Goal: Task Accomplishment & Management: Use online tool/utility

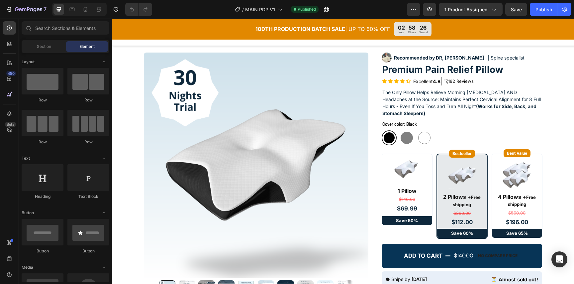
scroll to position [26, 0]
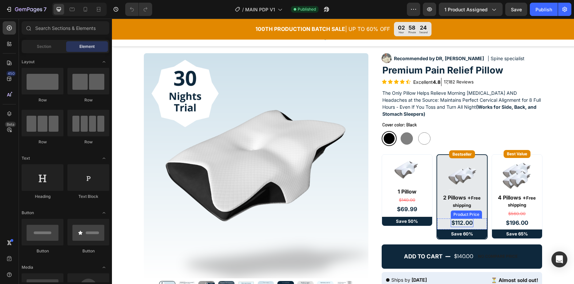
click at [471, 221] on div "$112.00" at bounding box center [462, 222] width 23 height 9
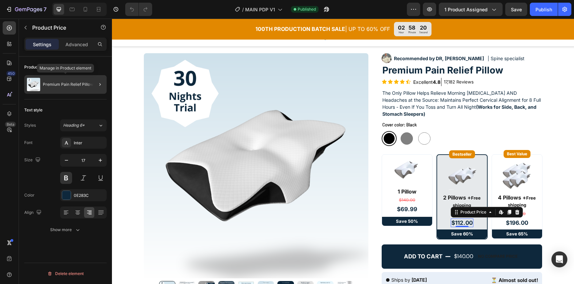
click at [59, 79] on div "Premium Pain Relief Pillow" at bounding box center [65, 84] width 82 height 19
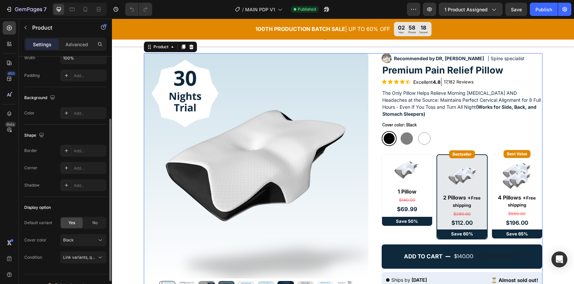
scroll to position [127, 0]
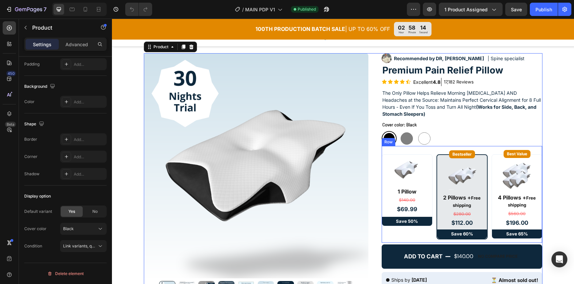
click at [433, 240] on div "Image Row 1 Pillow Text Block $140.00 Compare Price Compare Price $69.99 Produc…" at bounding box center [462, 194] width 160 height 97
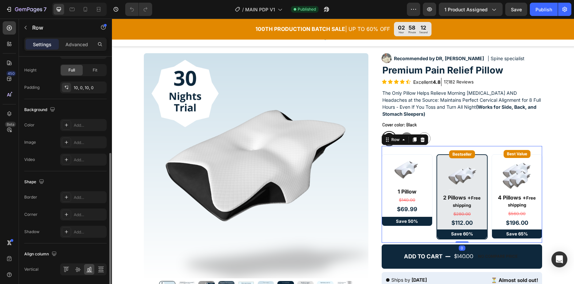
scroll to position [197, 0]
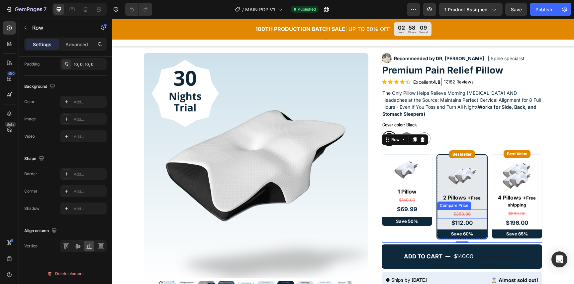
click at [476, 214] on div "$280.00" at bounding box center [462, 213] width 50 height 9
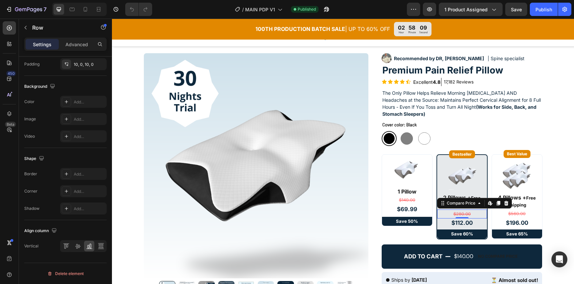
scroll to position [0, 0]
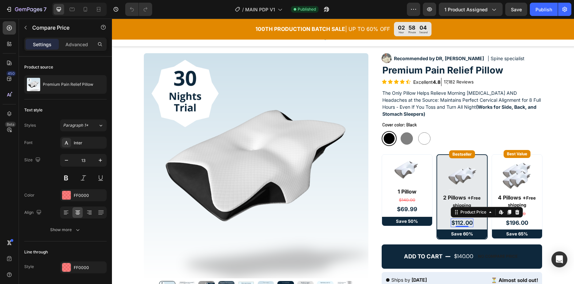
click at [468, 222] on div "$112.00" at bounding box center [462, 222] width 23 height 9
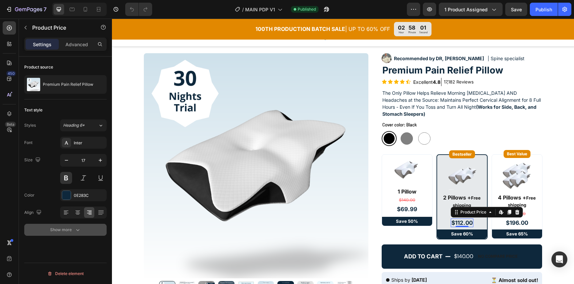
click at [81, 226] on button "Show more" at bounding box center [65, 230] width 82 height 12
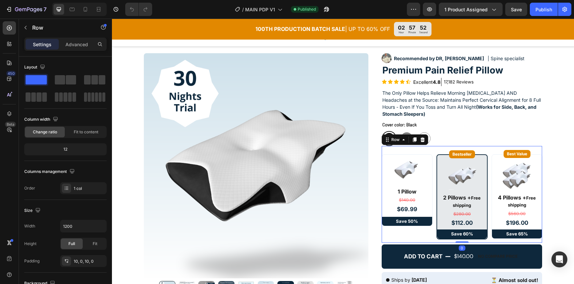
click at [427, 241] on div "Image Row 1 Pillow Text Block $140.00 Compare Price Compare Price $69.99 Produc…" at bounding box center [462, 194] width 160 height 97
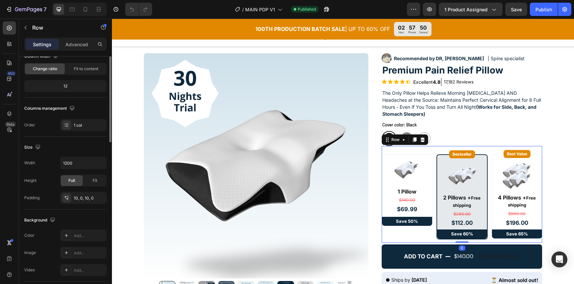
scroll to position [103, 0]
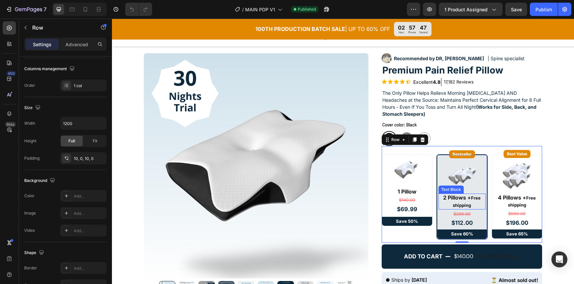
click at [444, 200] on p "2 Pillows + Free shipping" at bounding box center [462, 201] width 46 height 15
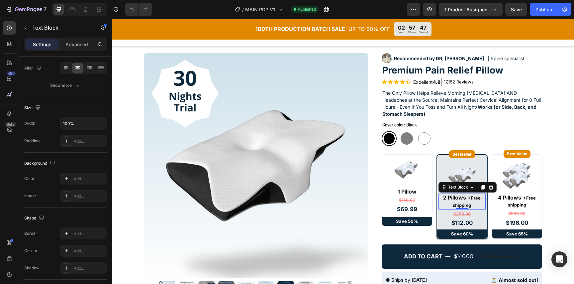
scroll to position [0, 0]
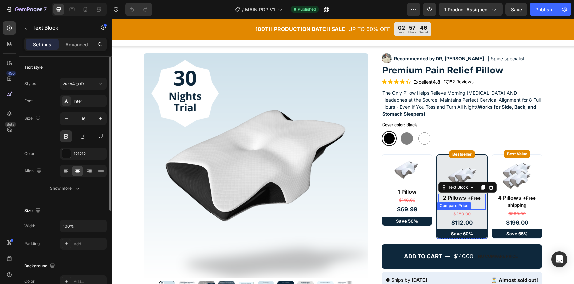
click at [450, 215] on div "$280.00" at bounding box center [462, 213] width 50 height 9
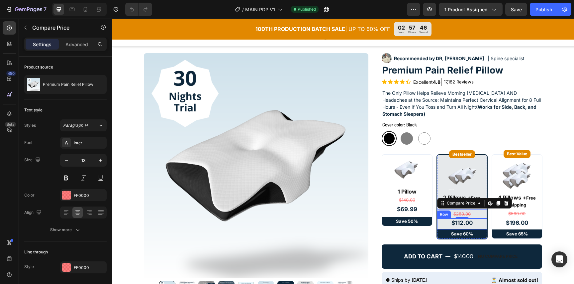
click at [447, 222] on div "$112.00 Product Price Product Price Row" at bounding box center [462, 223] width 50 height 11
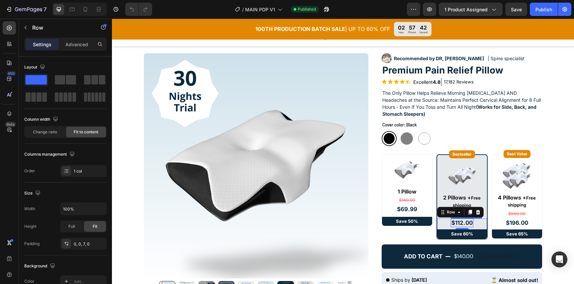
click at [472, 223] on div "$112.00" at bounding box center [462, 222] width 23 height 9
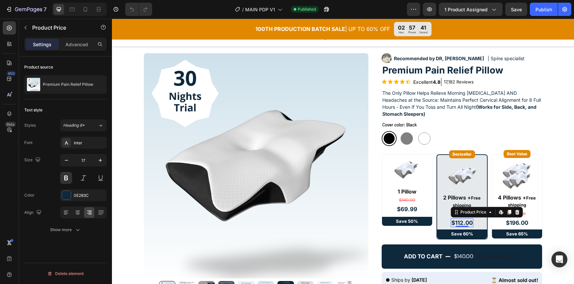
click at [472, 223] on div "$112.00" at bounding box center [462, 222] width 23 height 9
click at [469, 223] on div "$112.00" at bounding box center [462, 222] width 23 height 9
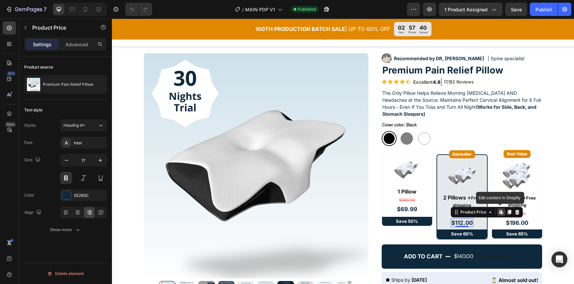
click at [469, 223] on div "$112.00" at bounding box center [462, 222] width 23 height 9
click at [501, 212] on icon at bounding box center [500, 212] width 3 height 4
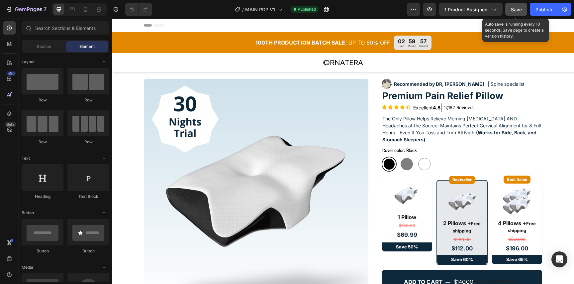
click at [524, 10] on button "Save" at bounding box center [516, 9] width 22 height 13
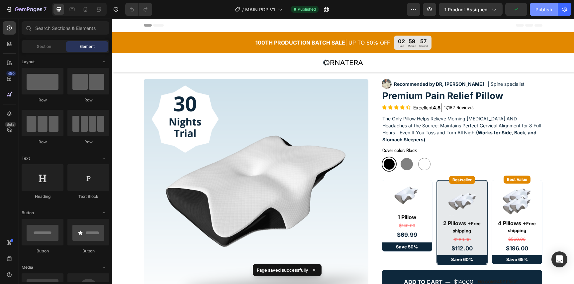
click at [542, 9] on div "Publish" at bounding box center [543, 9] width 17 height 7
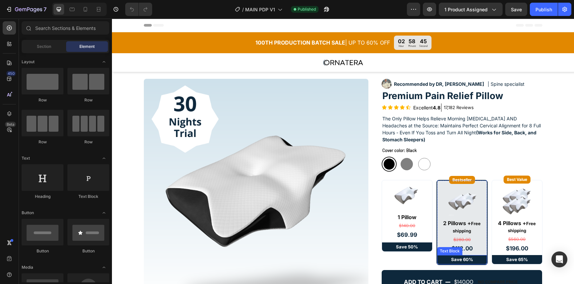
click at [465, 257] on p "Save 60%" at bounding box center [462, 259] width 48 height 8
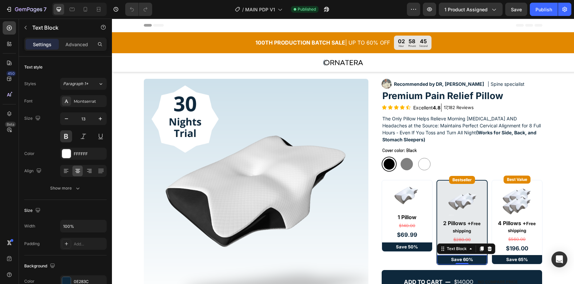
click at [465, 257] on p "Save 60%" at bounding box center [462, 259] width 48 height 8
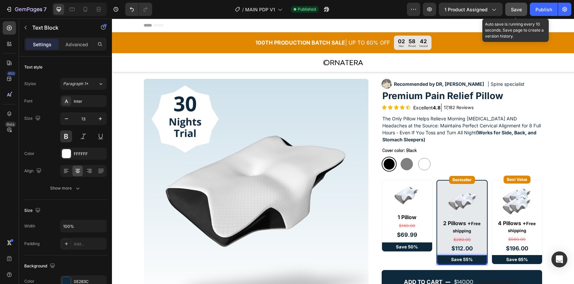
click at [525, 6] on button "Save" at bounding box center [516, 9] width 22 height 13
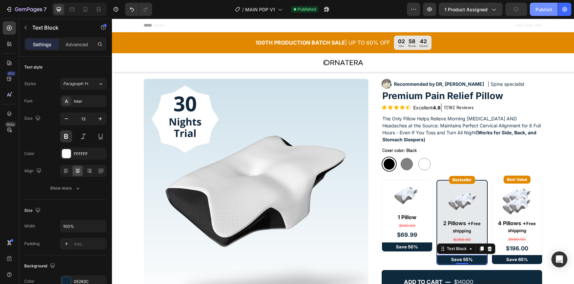
click at [533, 10] on button "Publish" at bounding box center [544, 9] width 28 height 13
click at [538, 9] on div "Publish" at bounding box center [543, 9] width 17 height 7
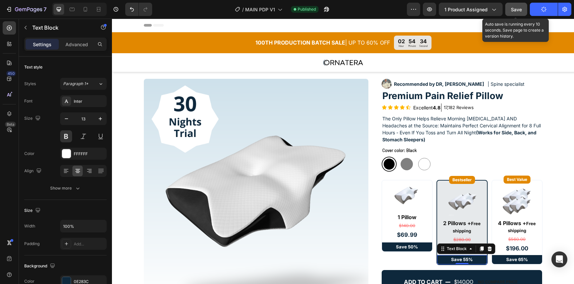
click at [524, 9] on button "Save" at bounding box center [516, 9] width 22 height 13
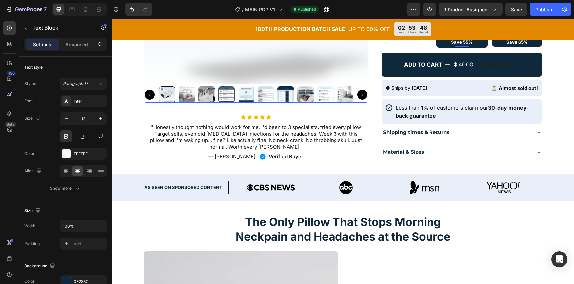
scroll to position [247, 0]
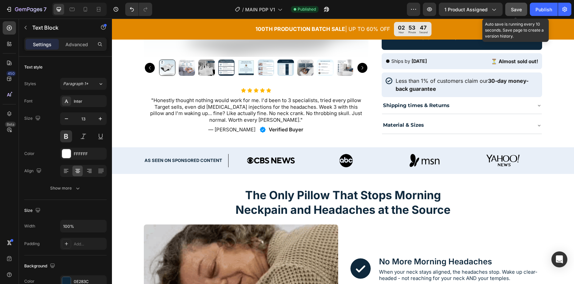
click at [517, 10] on span "Save" at bounding box center [516, 10] width 11 height 6
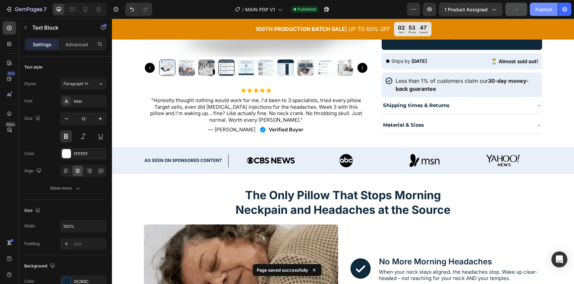
click at [539, 11] on div "Publish" at bounding box center [543, 9] width 17 height 7
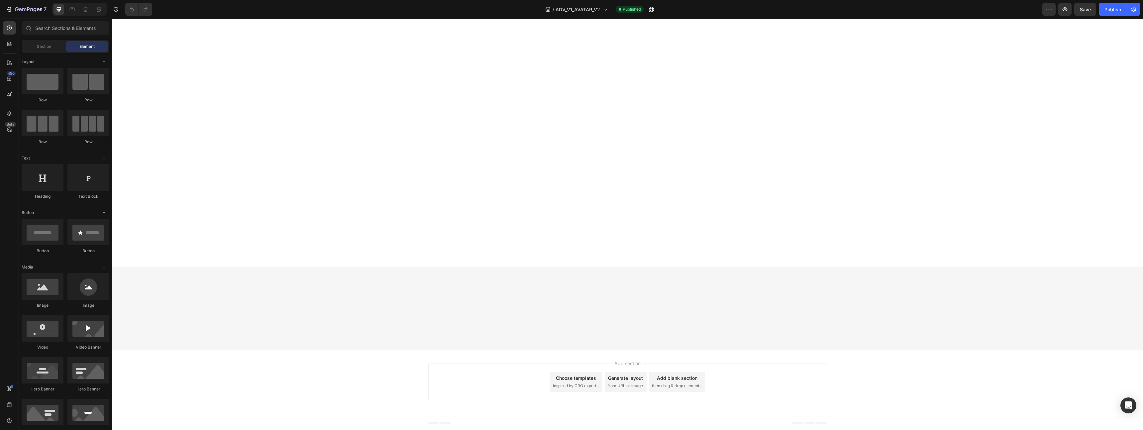
scroll to position [3198, 0]
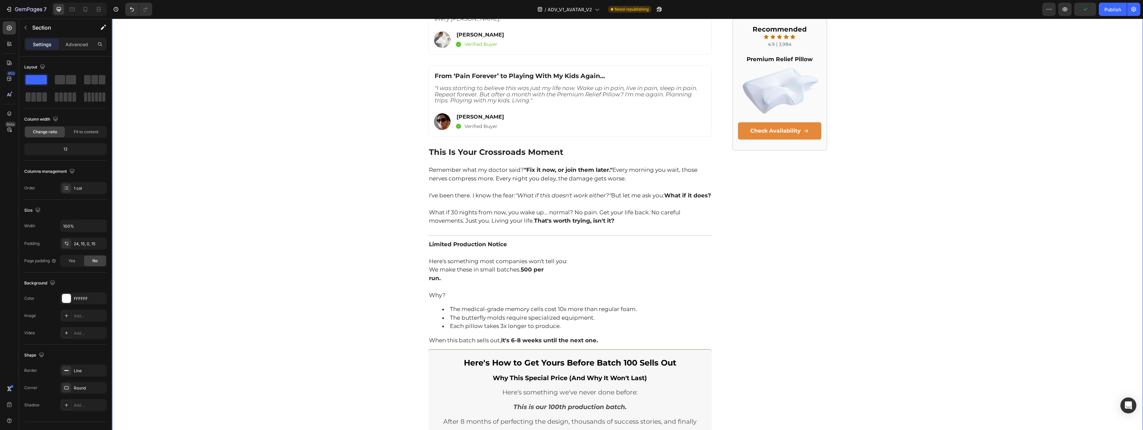
scroll to position [1889, 0]
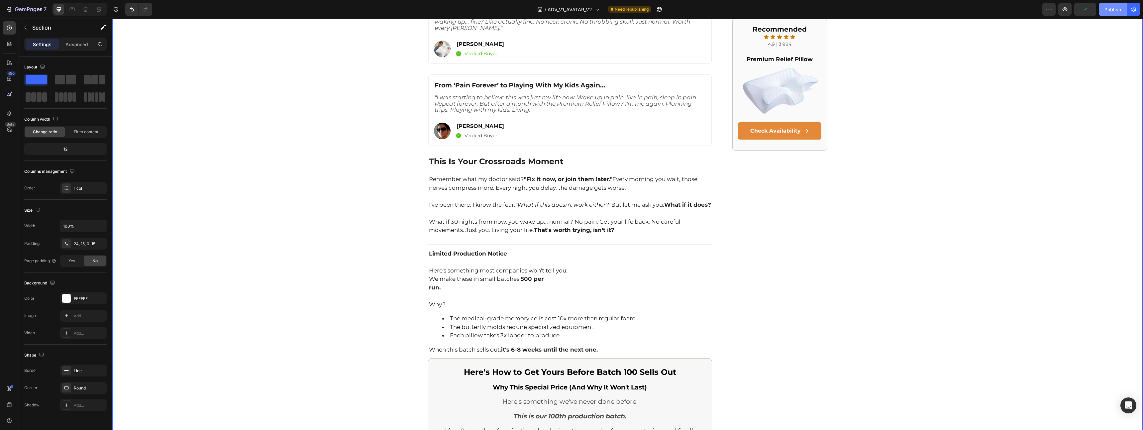
click at [1115, 10] on div "Publish" at bounding box center [1112, 9] width 17 height 7
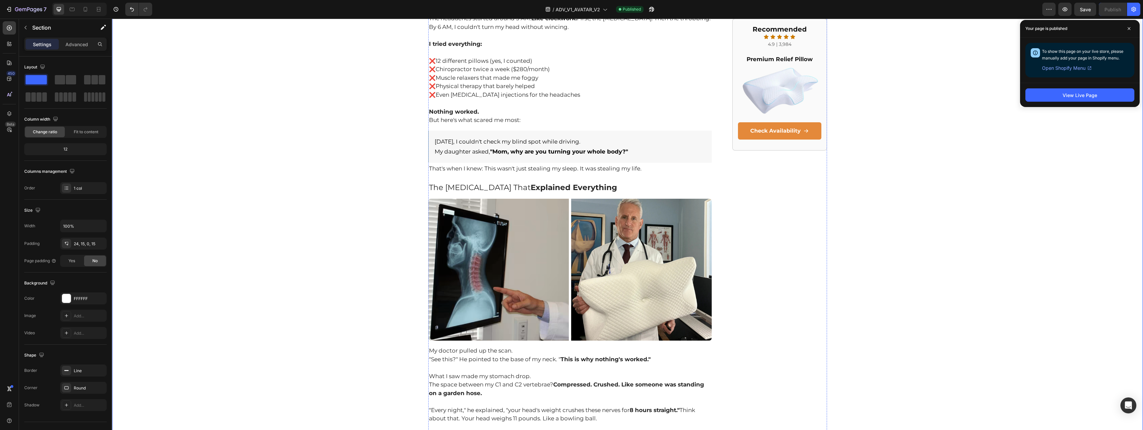
scroll to position [0, 0]
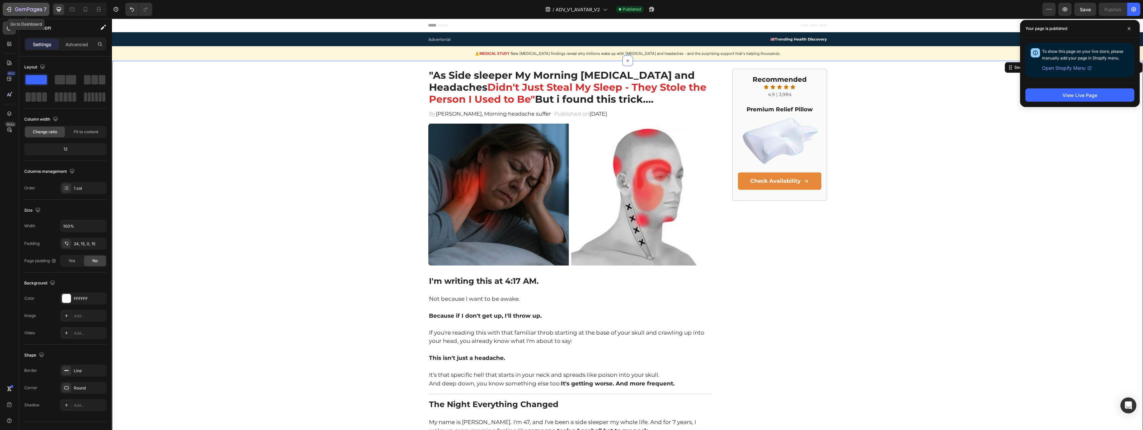
click at [16, 8] on icon "button" at bounding box center [28, 10] width 27 height 6
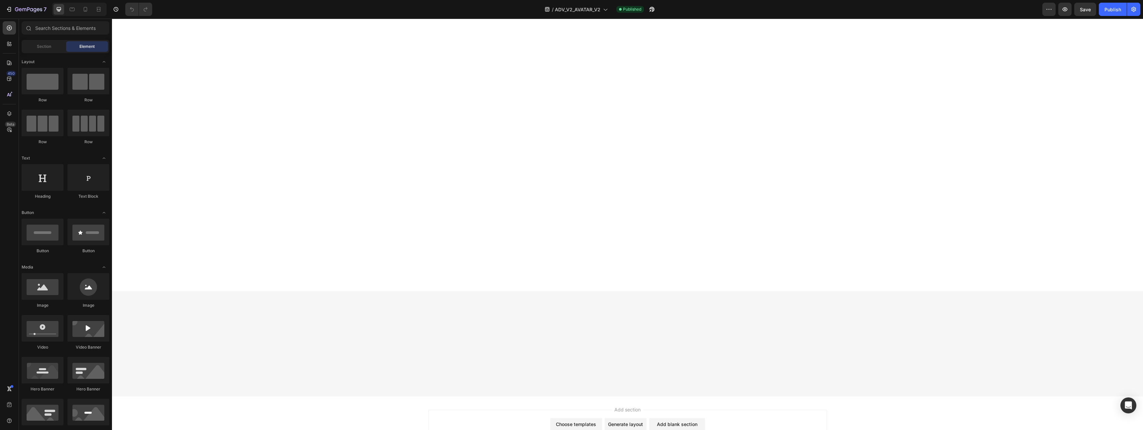
scroll to position [3052, 0]
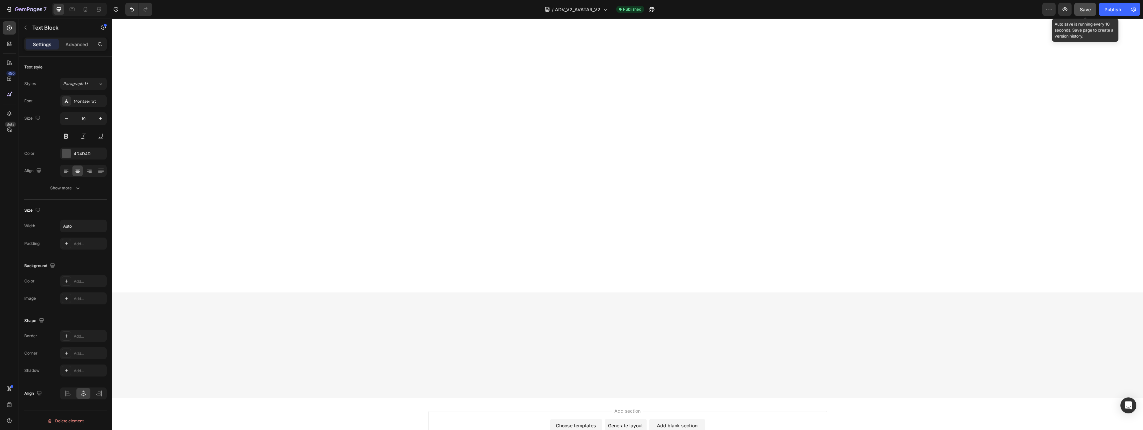
click at [1082, 15] on button "Save" at bounding box center [1085, 9] width 22 height 13
click at [1105, 14] on button "Publish" at bounding box center [1112, 9] width 28 height 13
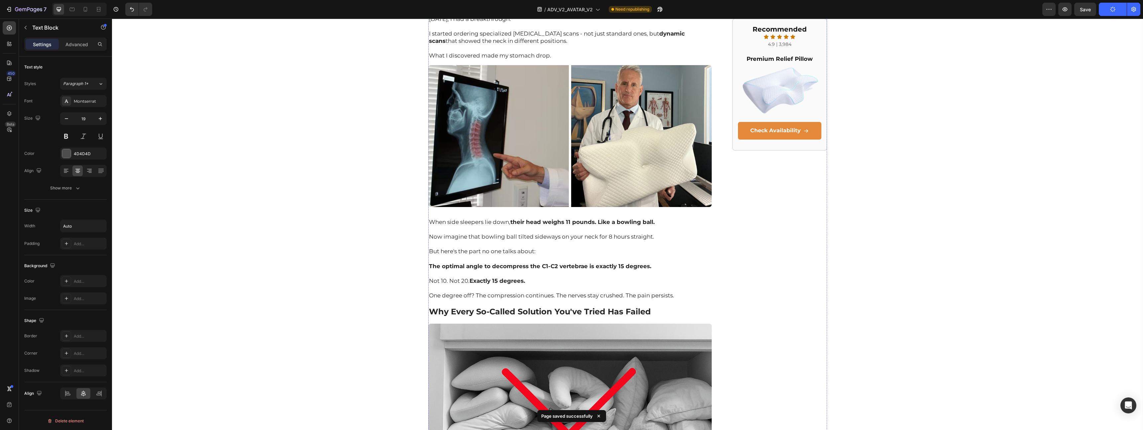
scroll to position [0, 0]
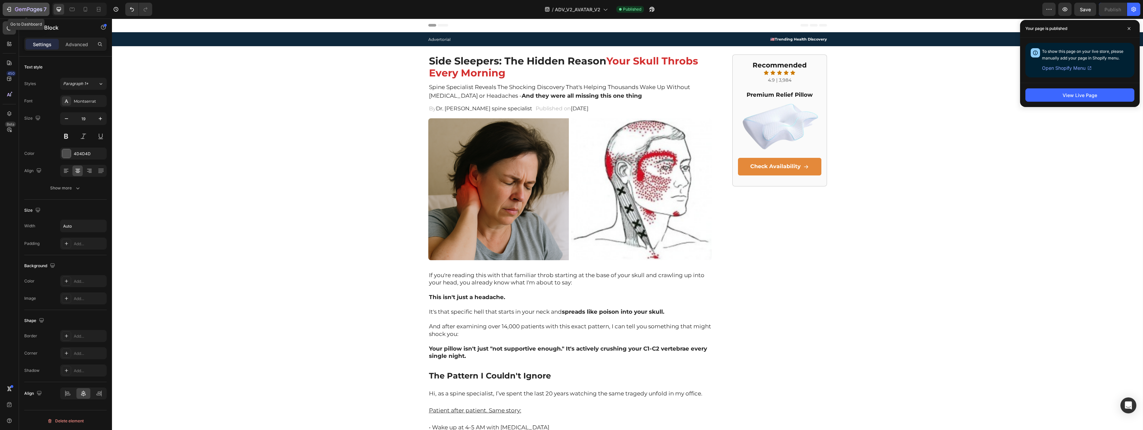
click at [12, 10] on icon "button" at bounding box center [9, 9] width 7 height 7
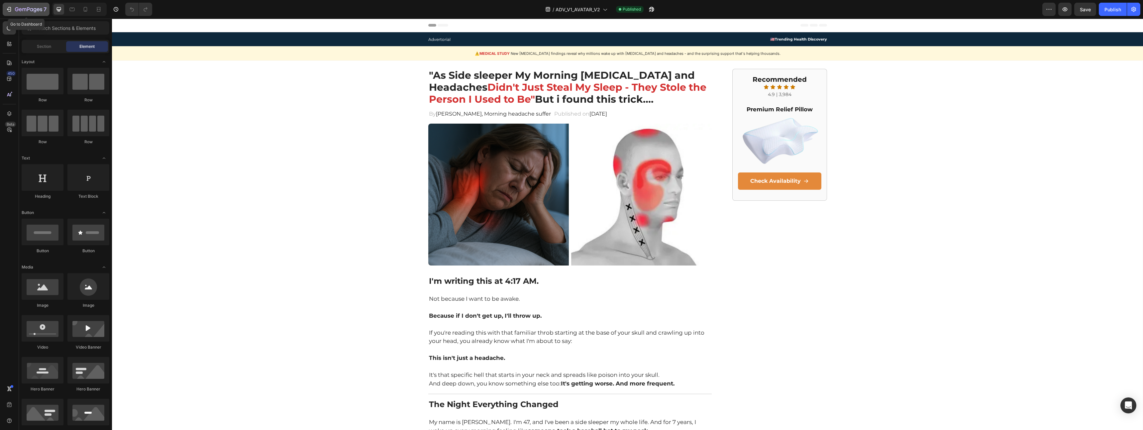
click at [4, 7] on button "7" at bounding box center [26, 9] width 47 height 13
